Goal: Task Accomplishment & Management: Use online tool/utility

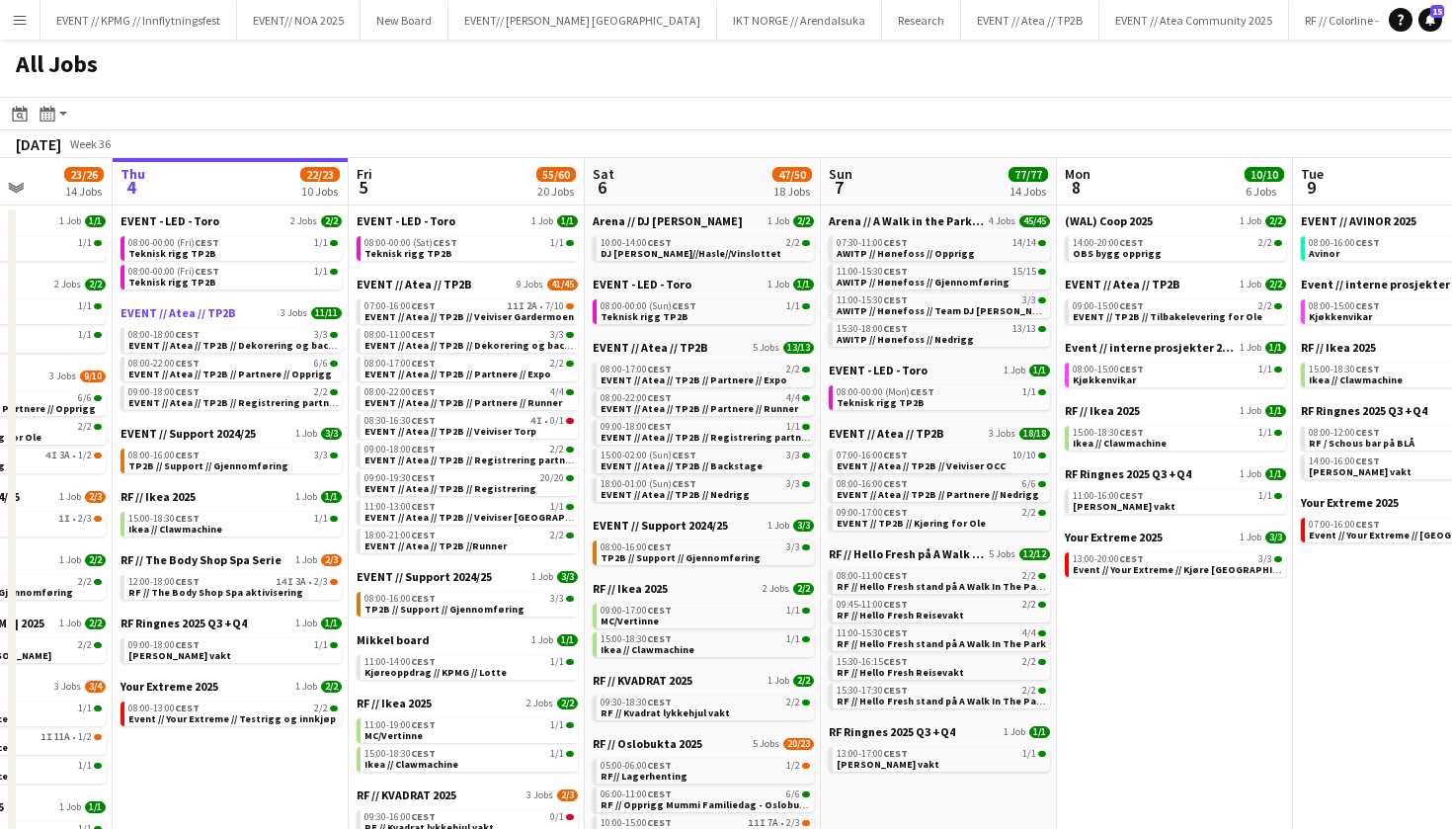
click at [176, 312] on span "EVENT // Atea // TP2B" at bounding box center [178, 312] width 116 height 15
